Goal: Task Accomplishment & Management: Use online tool/utility

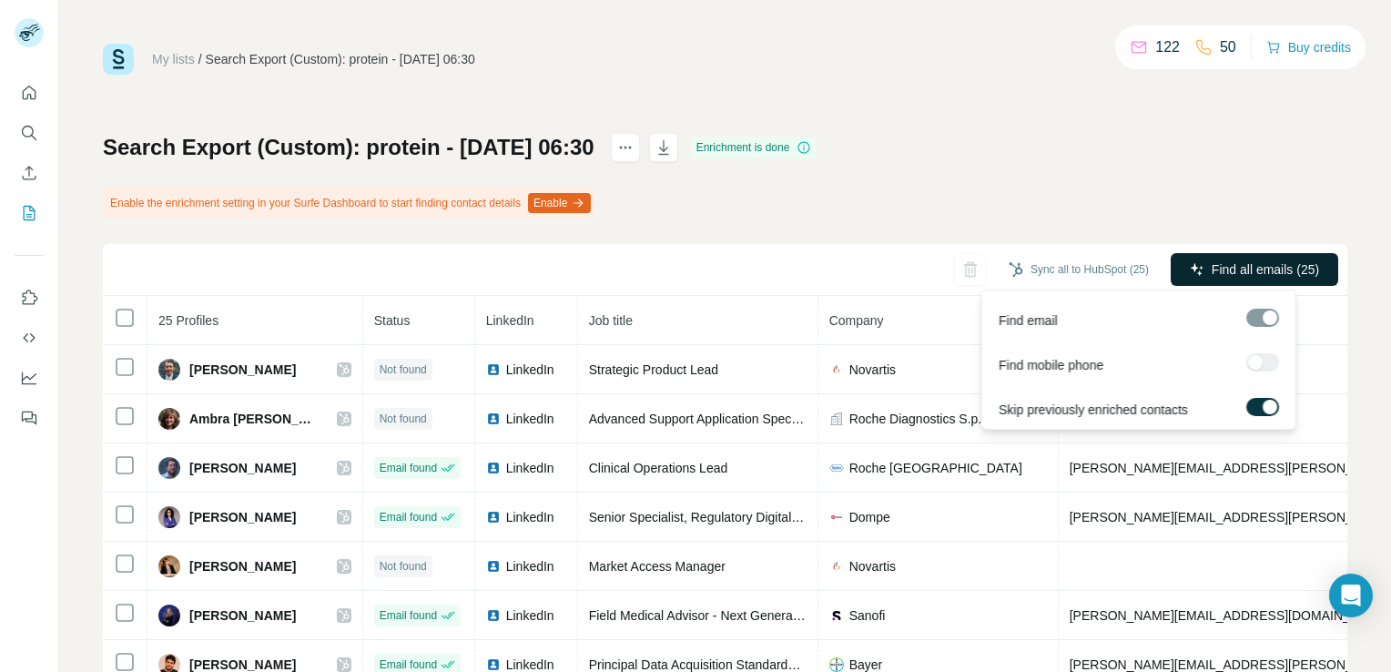
click at [1289, 269] on span "Find all emails (25)" at bounding box center [1264, 269] width 107 height 18
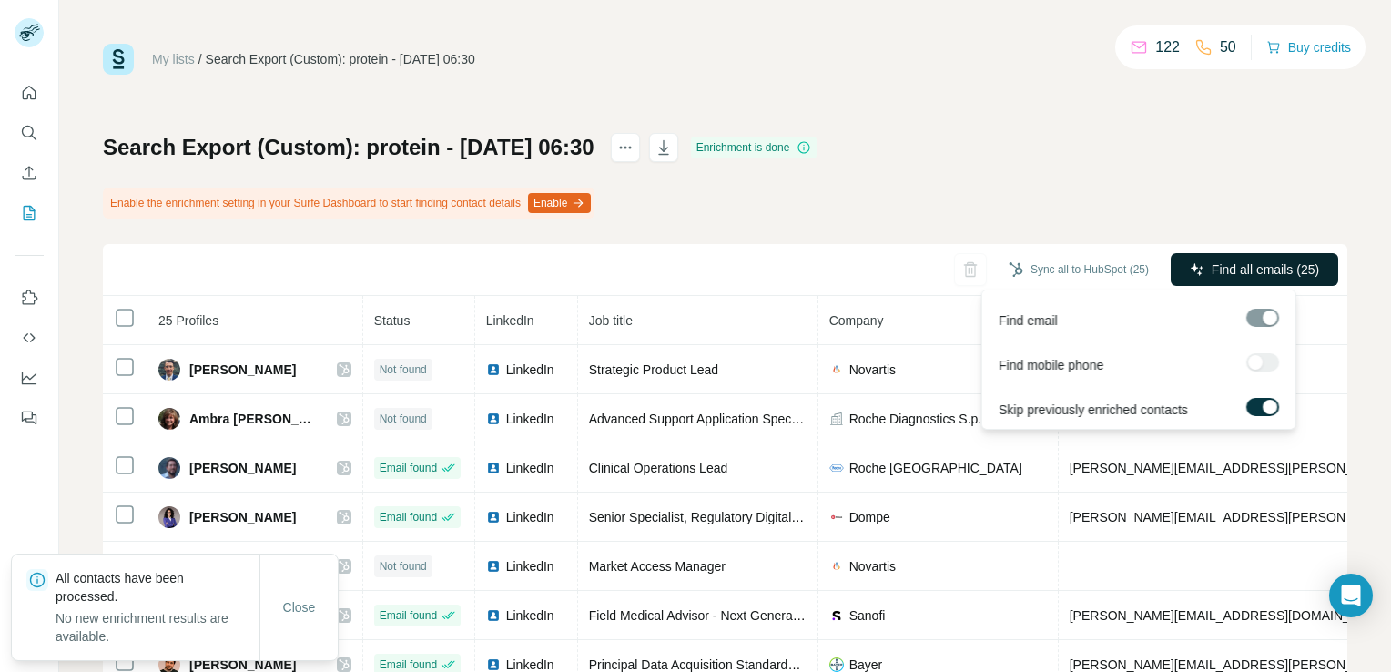
click at [1245, 278] on span "Find all emails (25)" at bounding box center [1264, 269] width 107 height 18
click at [1242, 269] on span "Find all emails (25)" at bounding box center [1264, 269] width 107 height 18
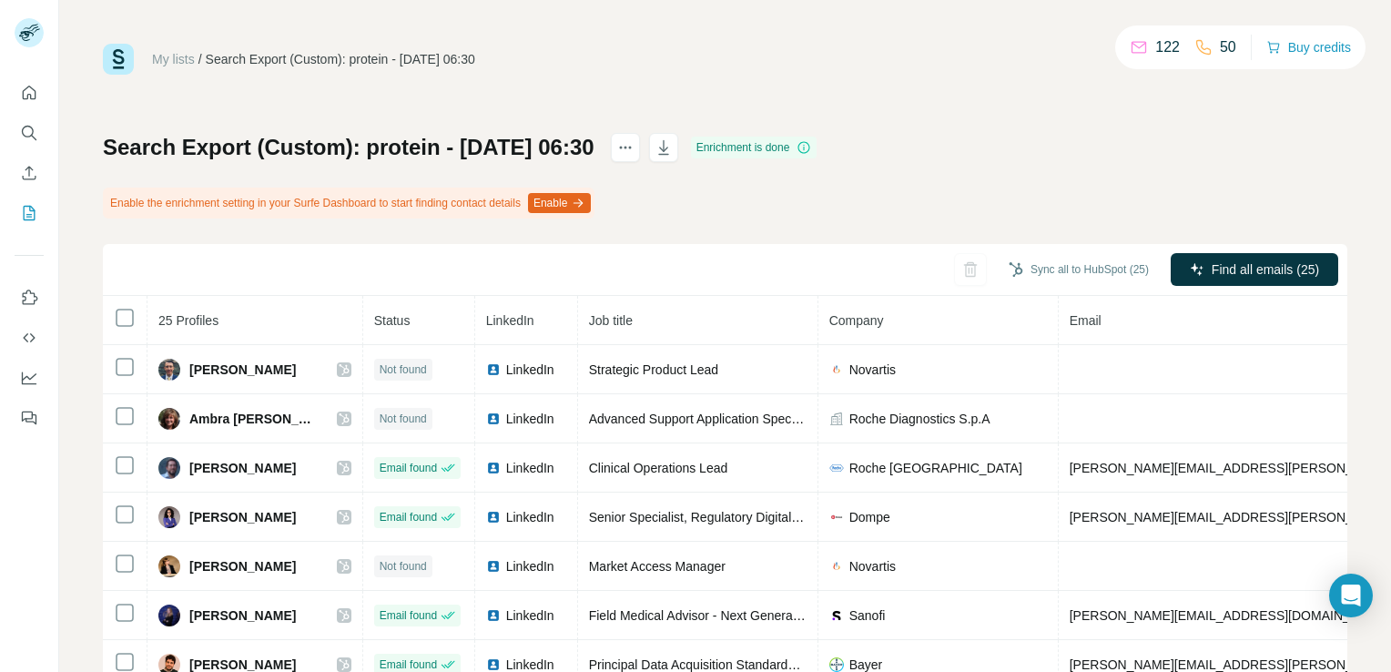
click at [1210, 169] on div "Search Export (Custom): protein - [DATE] 06:30 Enrichment is done Enable the en…" at bounding box center [725, 454] width 1244 height 643
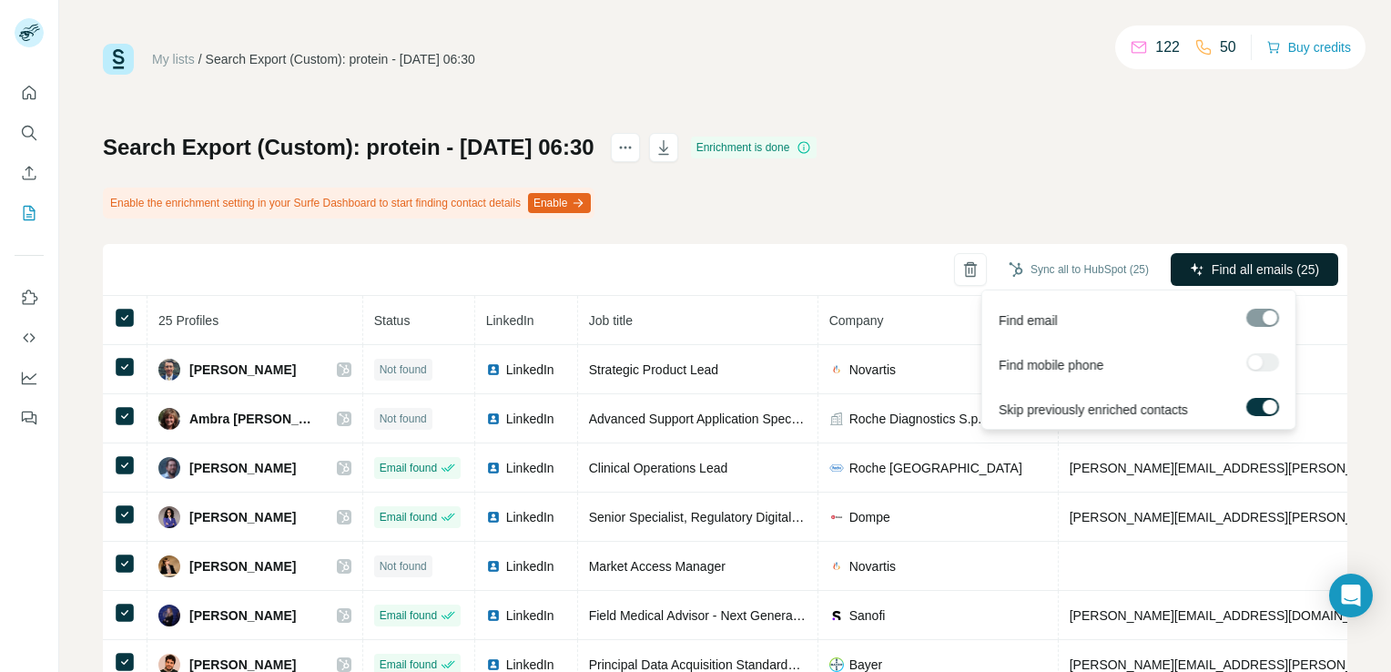
click at [1223, 275] on span "Find all emails (25)" at bounding box center [1264, 269] width 107 height 18
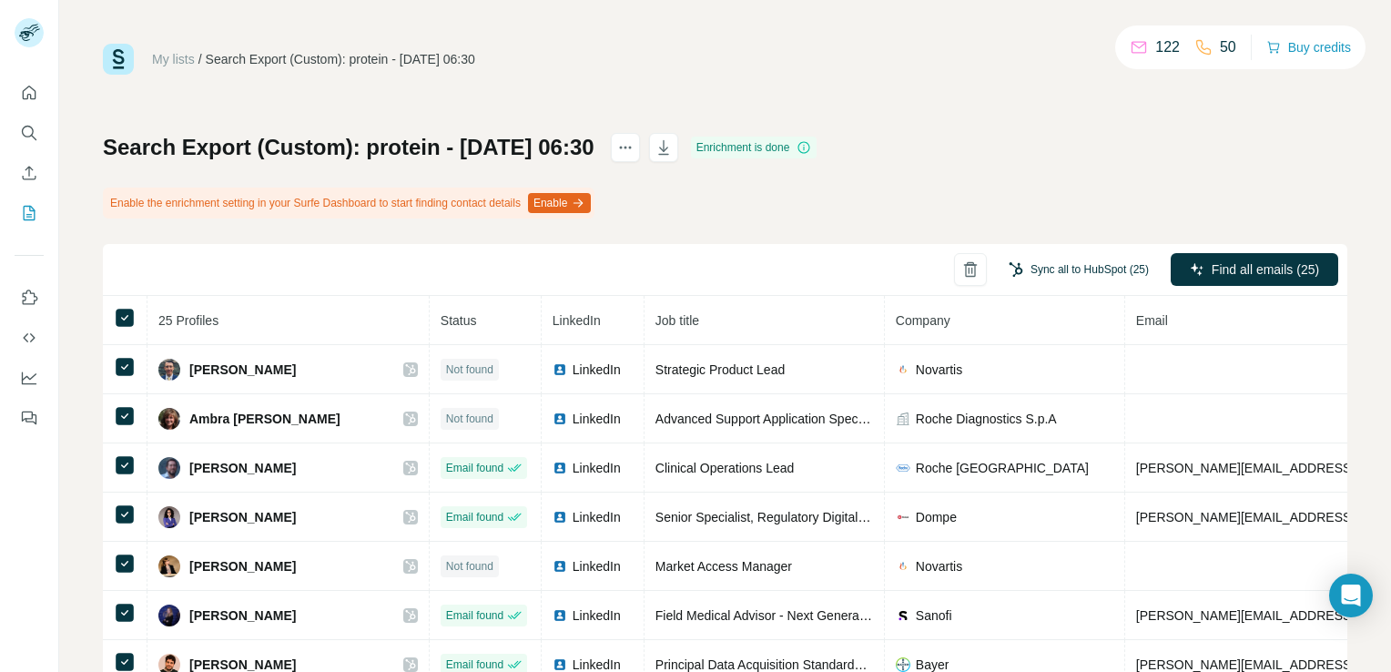
click at [1096, 256] on button "Sync all to HubSpot (25)" at bounding box center [1079, 269] width 166 height 27
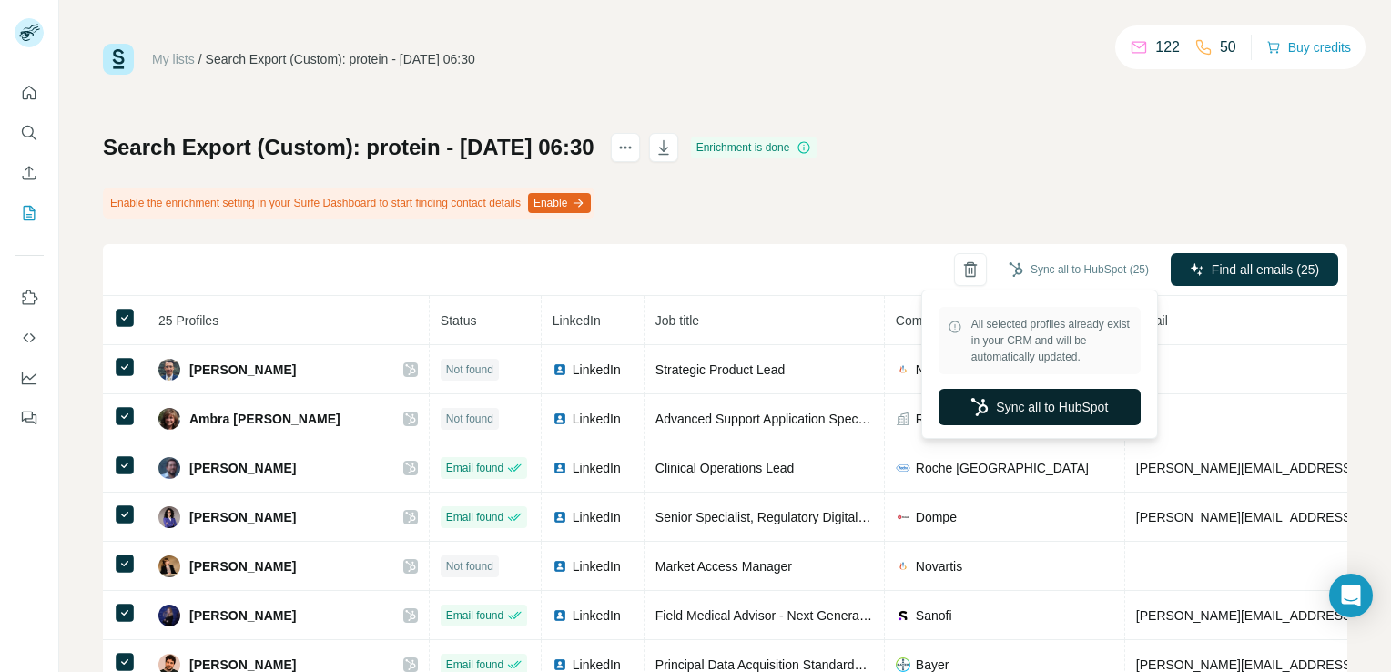
click at [1099, 395] on button "Sync all to HubSpot" at bounding box center [1039, 407] width 202 height 36
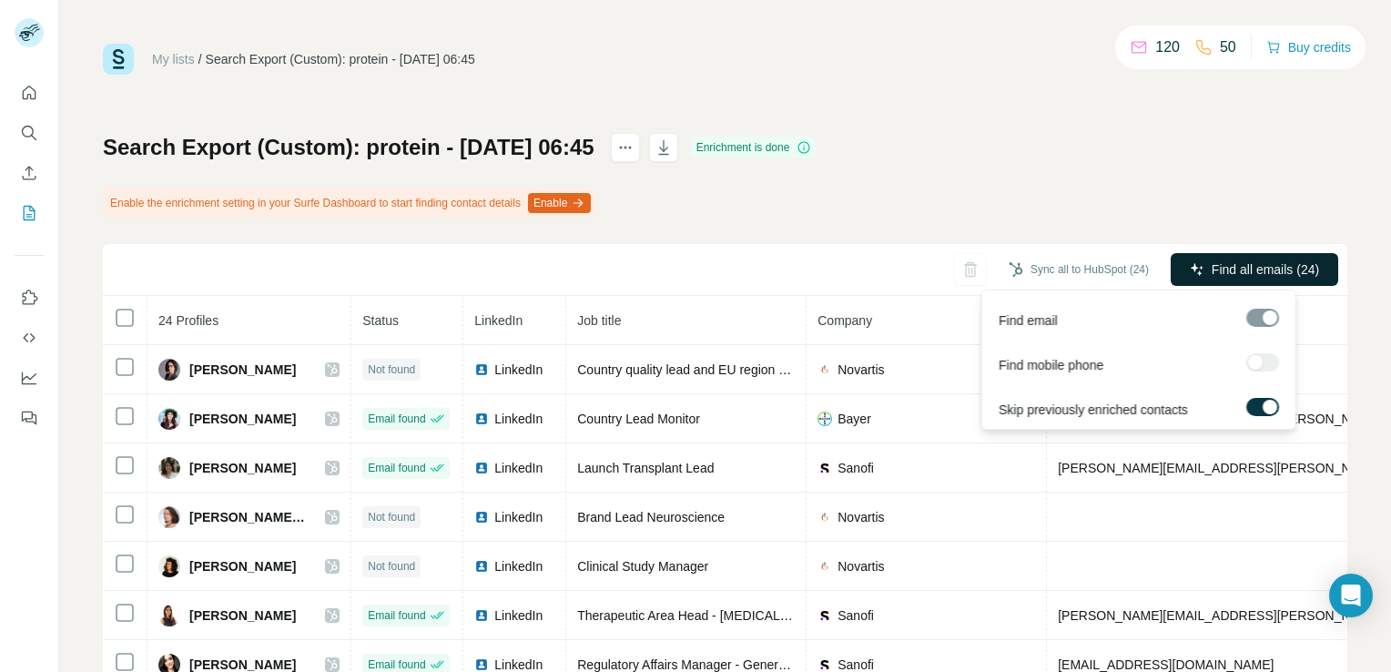
click at [1275, 271] on span "Find all emails (24)" at bounding box center [1264, 269] width 107 height 18
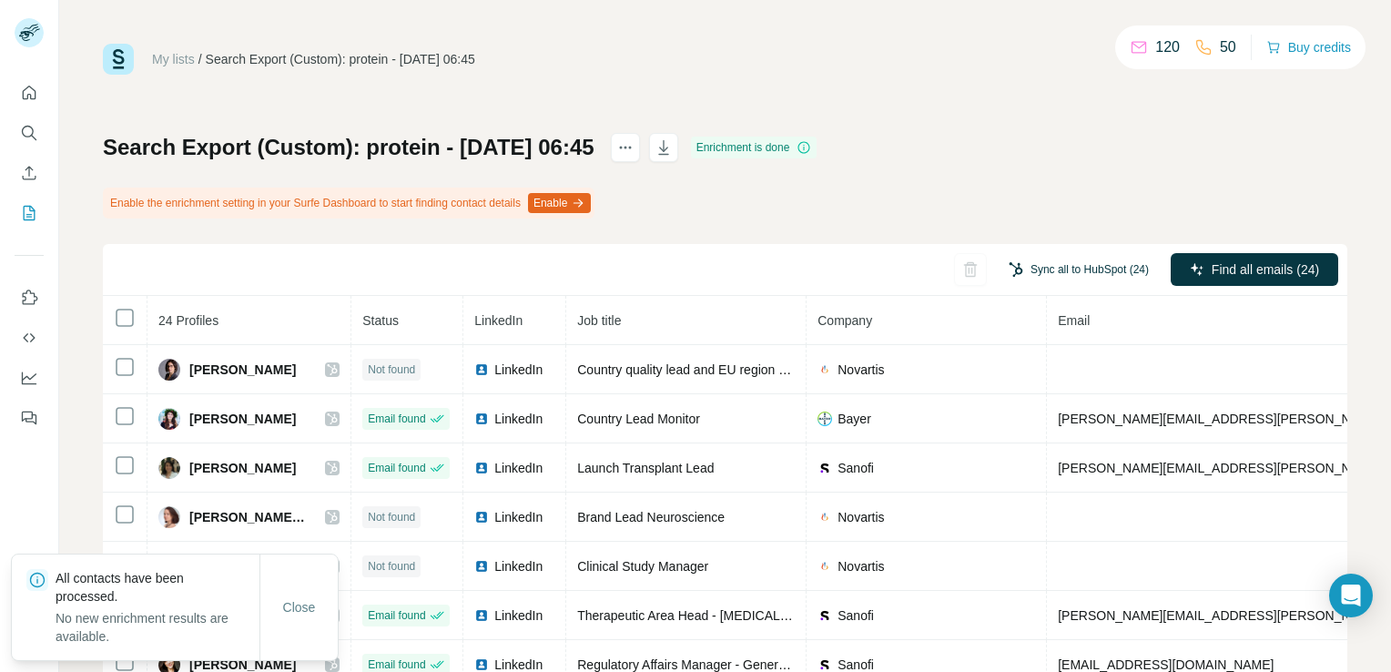
click at [1069, 268] on button "Sync all to HubSpot (24)" at bounding box center [1079, 269] width 166 height 27
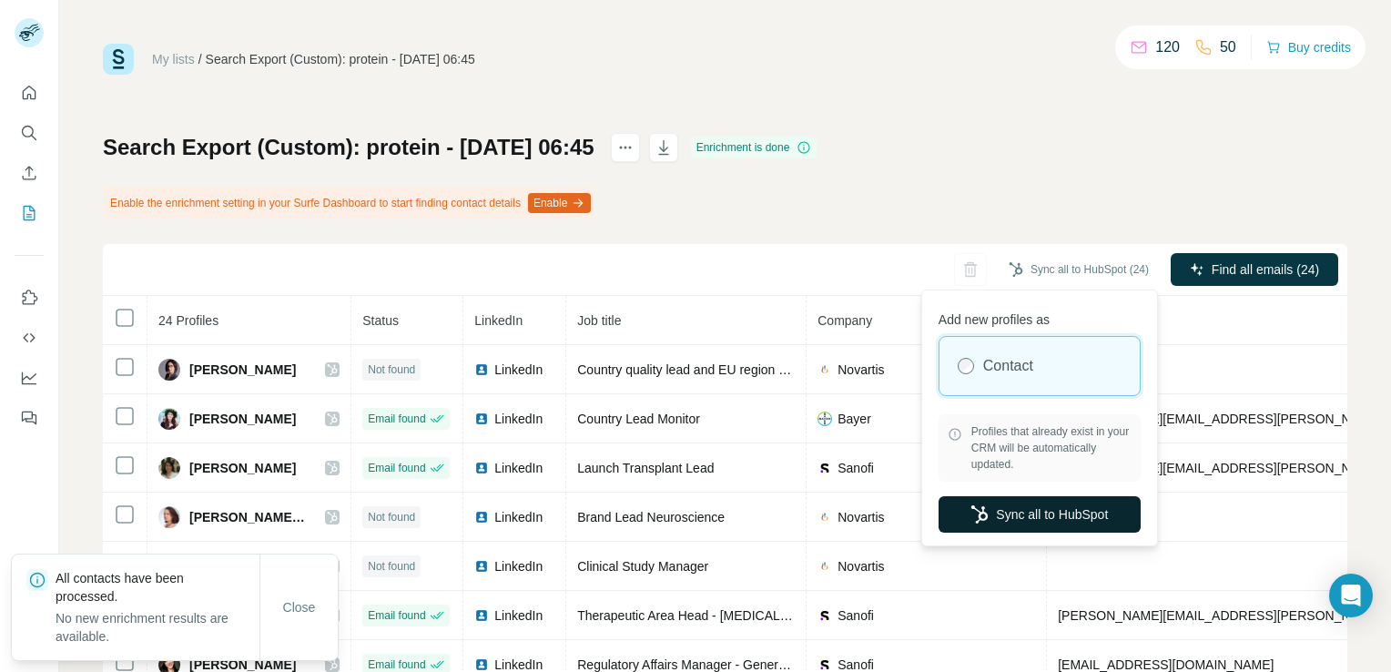
click at [1067, 511] on button "Sync all to HubSpot" at bounding box center [1039, 514] width 202 height 36
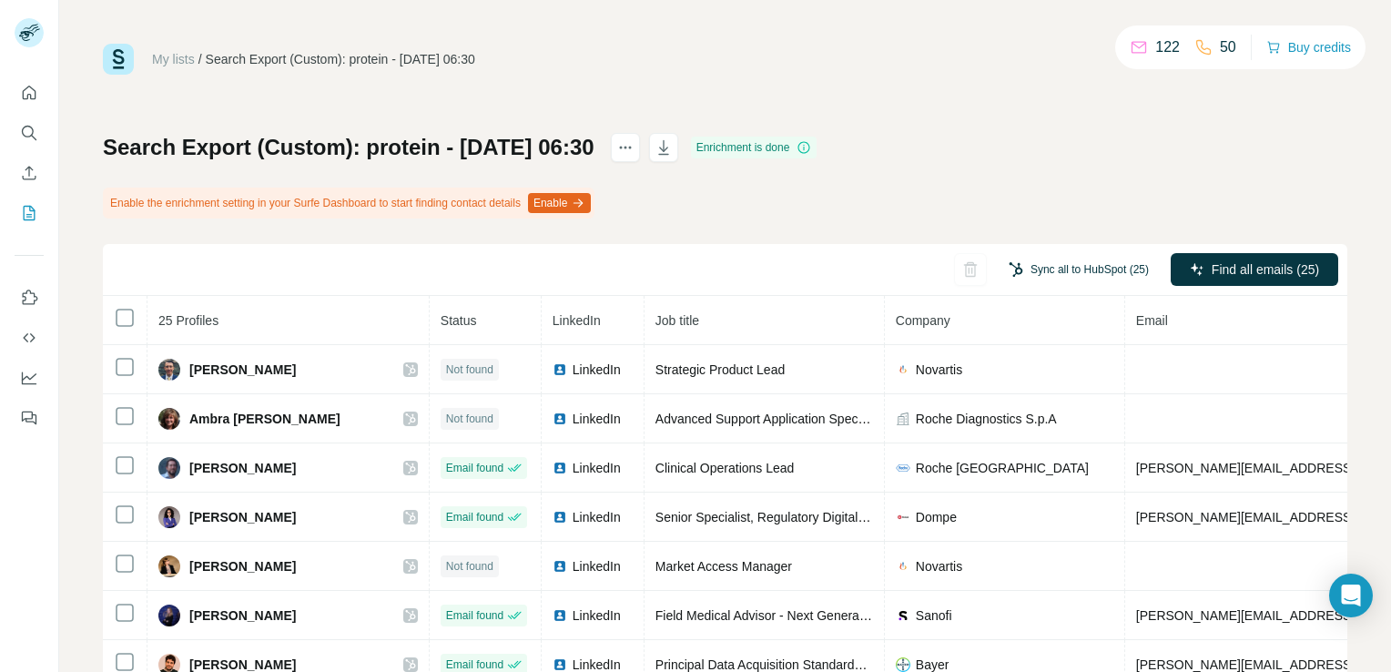
click at [1077, 275] on button "Sync all to HubSpot (25)" at bounding box center [1079, 269] width 166 height 27
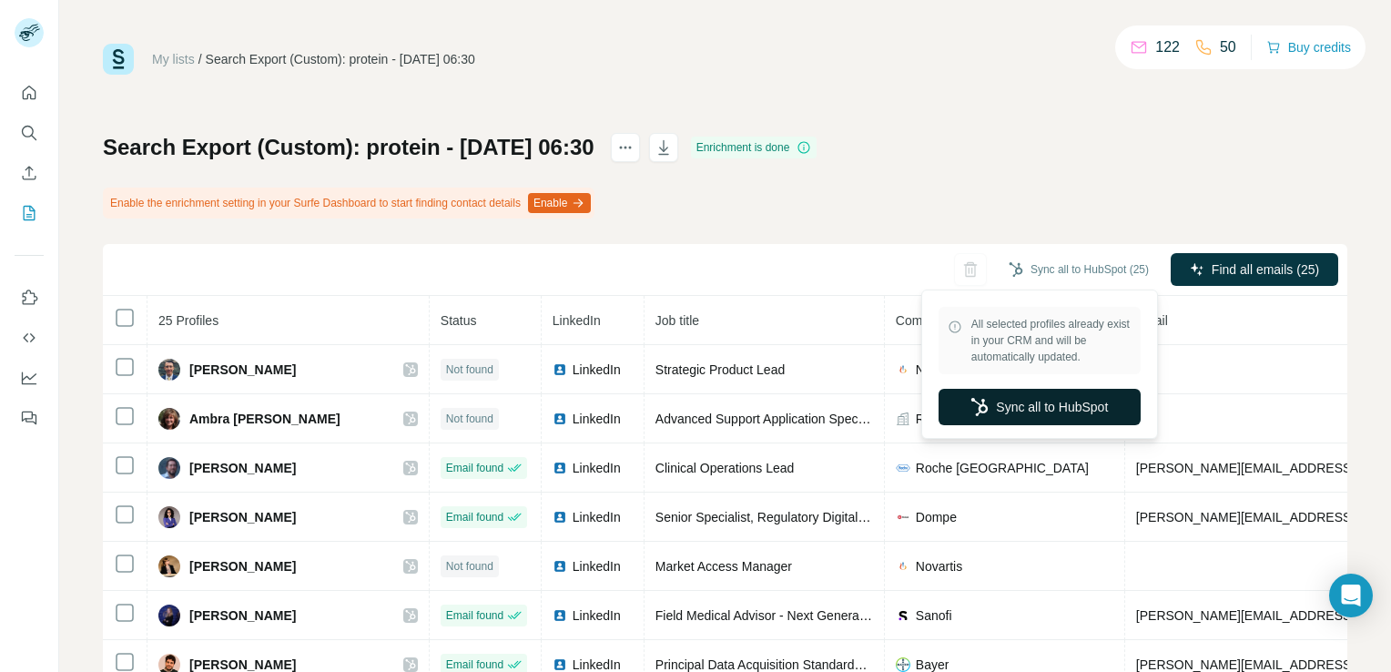
click at [1087, 419] on button "Sync all to HubSpot" at bounding box center [1039, 407] width 202 height 36
